Goal: Navigation & Orientation: Find specific page/section

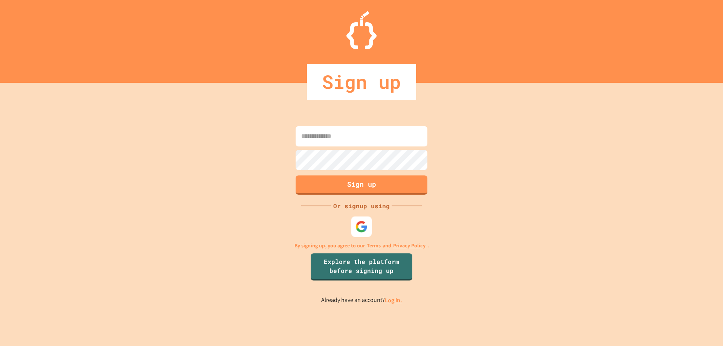
click at [357, 236] on div at bounding box center [361, 226] width 21 height 21
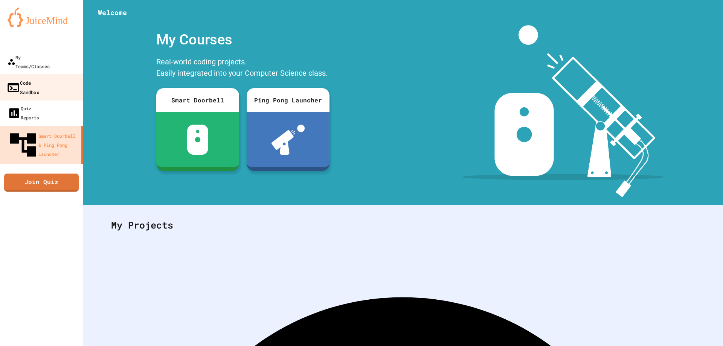
click at [39, 78] on div "Code Sandbox" at bounding box center [22, 87] width 33 height 18
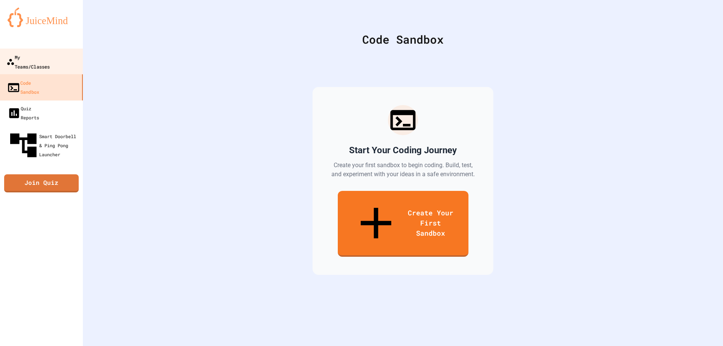
click at [43, 56] on div "My Teams/Classes" at bounding box center [27, 61] width 43 height 18
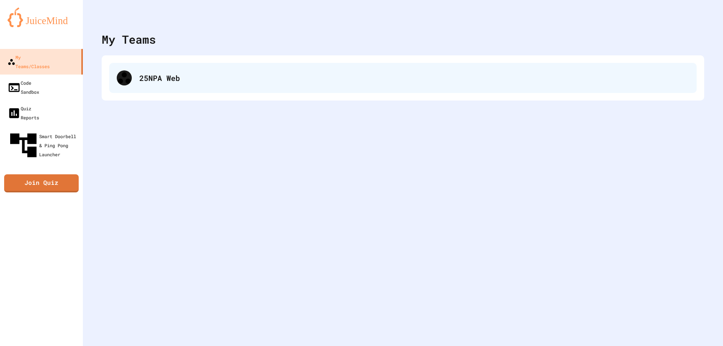
click at [158, 73] on div "25NPA Web" at bounding box center [414, 77] width 550 height 11
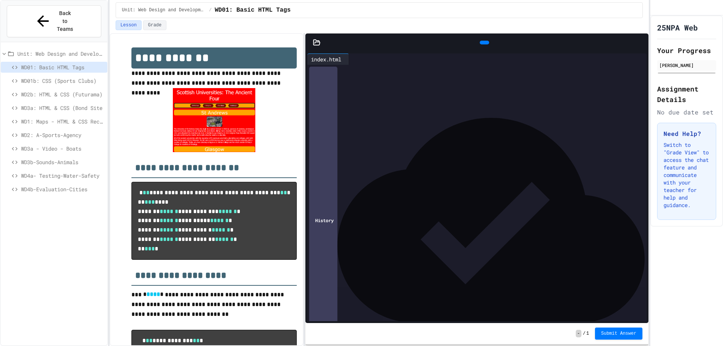
click at [56, 185] on span "WD4b-Evaluation-Cities" at bounding box center [62, 189] width 83 height 8
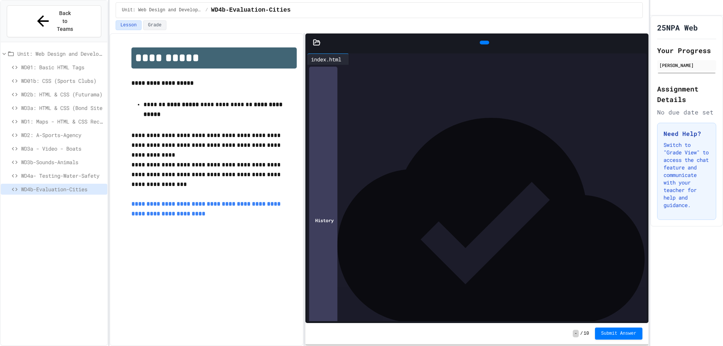
click at [483, 43] on icon at bounding box center [483, 43] width 0 height 0
